Goal: Information Seeking & Learning: Understand process/instructions

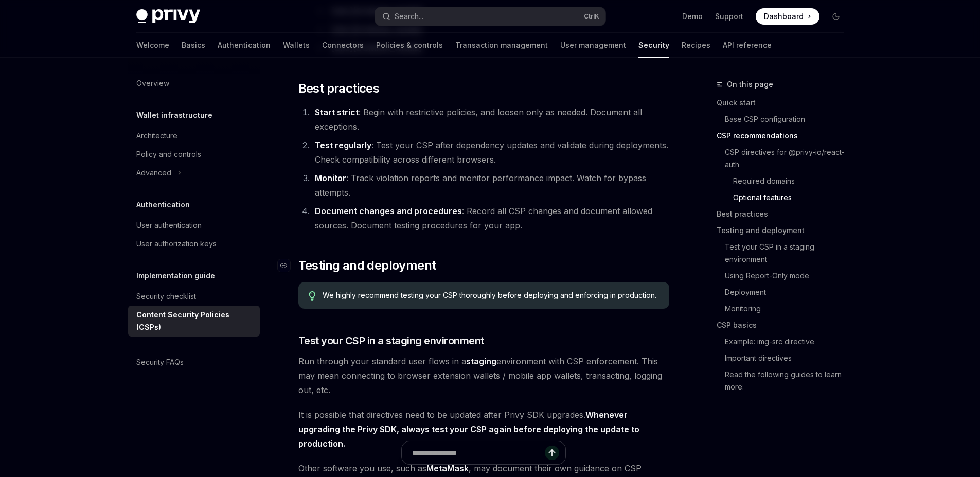
scroll to position [1419, 0]
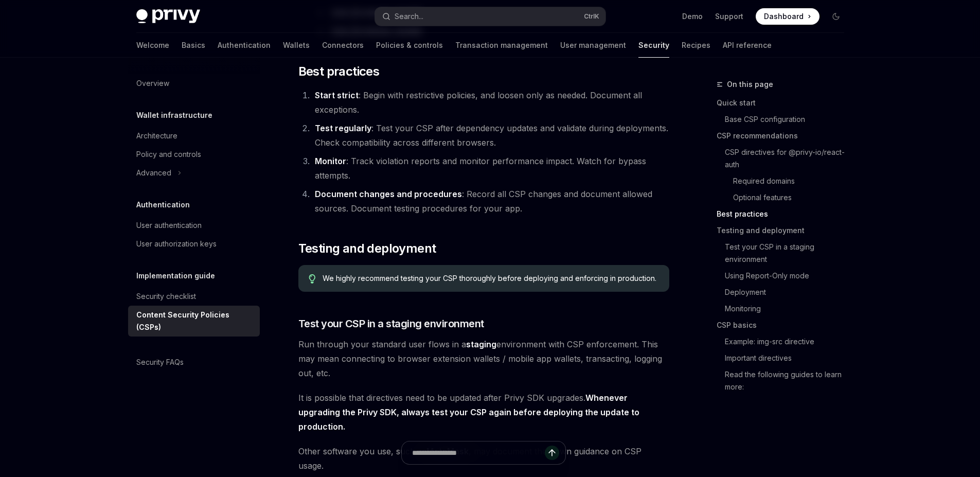
click at [393, 124] on li "Test regularly : Test your CSP after dependency updates and validate during dep…" at bounding box center [490, 135] width 357 height 29
click at [384, 132] on li "Test regularly : Test your CSP after dependency updates and validate during dep…" at bounding box center [490, 135] width 357 height 29
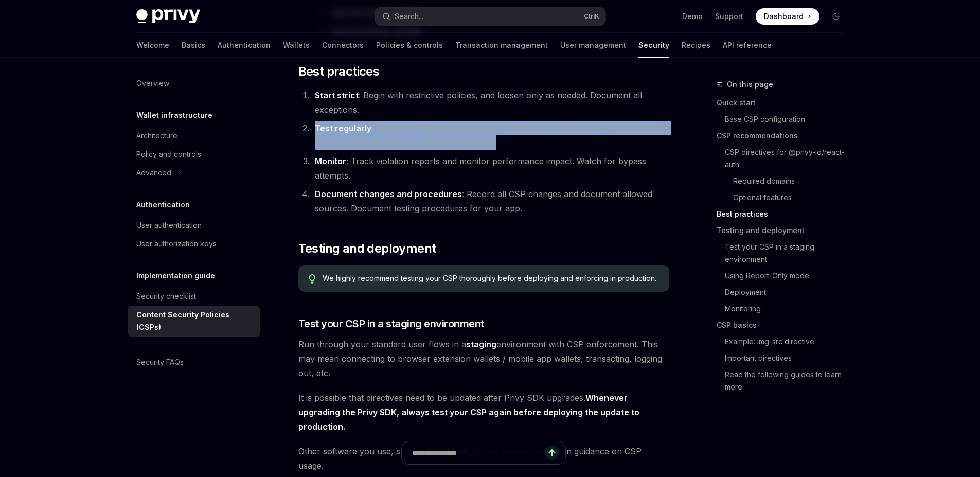
click at [384, 132] on li "Test regularly : Test your CSP after dependency updates and validate during dep…" at bounding box center [490, 135] width 357 height 29
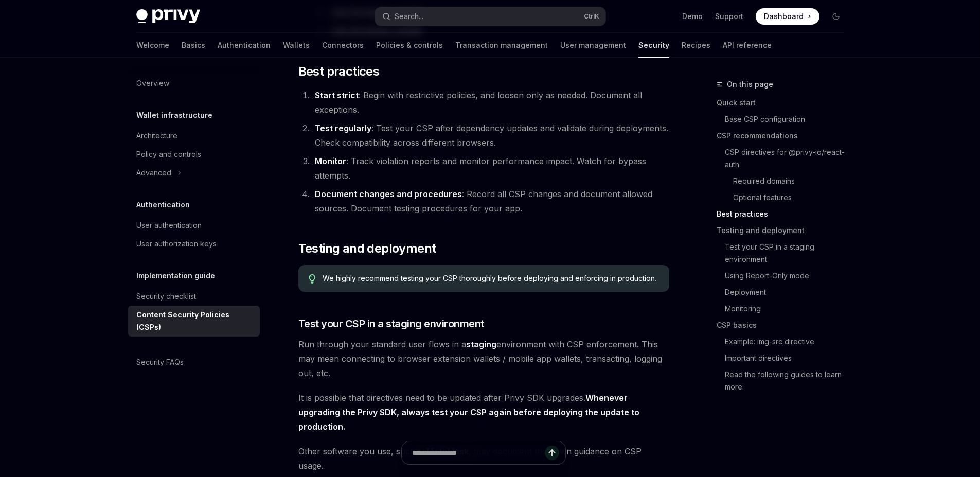
click at [387, 154] on li "Monitor : Track violation reports and monitor performance impact. Watch for byp…" at bounding box center [490, 168] width 357 height 29
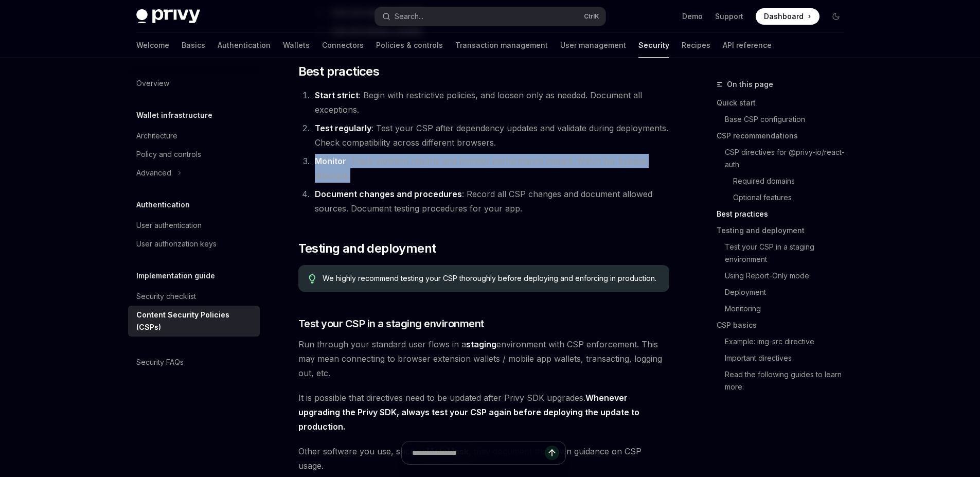
click at [387, 154] on li "Monitor : Track violation reports and monitor performance impact. Watch for byp…" at bounding box center [490, 168] width 357 height 29
click at [402, 173] on ol "Start strict : Begin with restrictive policies, and loosen only as needed. Docu…" at bounding box center [483, 152] width 371 height 128
